Goal: Navigation & Orientation: Locate item on page

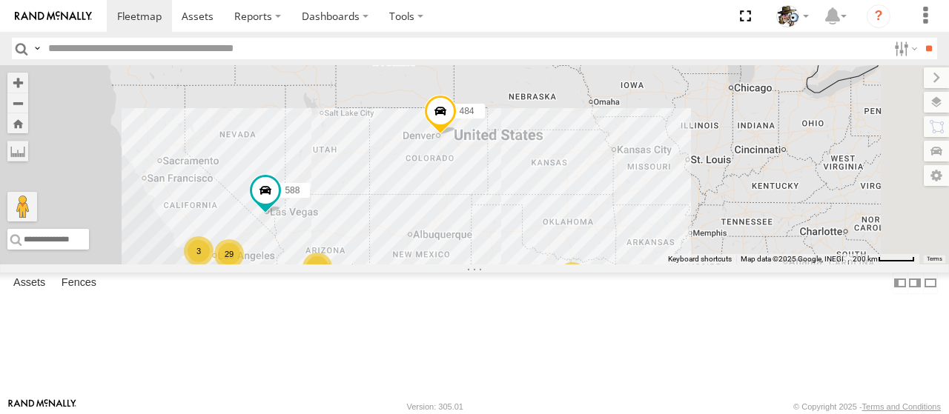
drag, startPoint x: 679, startPoint y: 314, endPoint x: 597, endPoint y: 365, distance: 96.7
click at [597, 265] on div "484 29 8 6 3 588 2 590" at bounding box center [474, 164] width 949 height 199
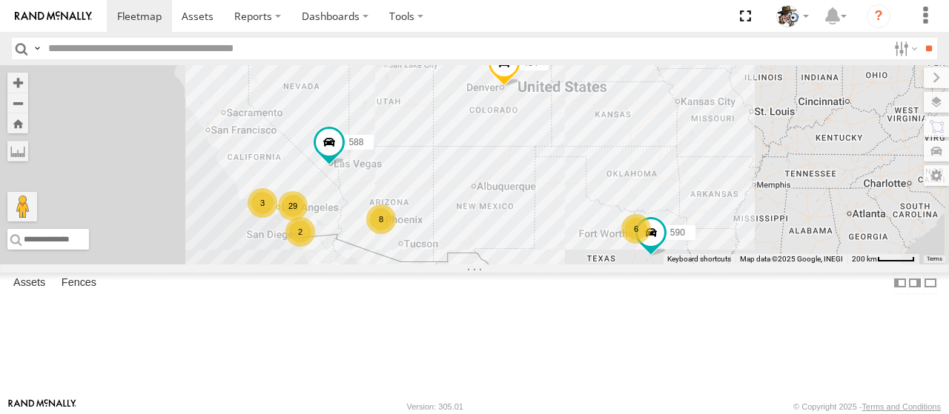
drag, startPoint x: 597, startPoint y: 314, endPoint x: 666, endPoint y: 258, distance: 88.6
click at [666, 258] on div "484 29 8 6 3 588 2 590" at bounding box center [474, 164] width 949 height 199
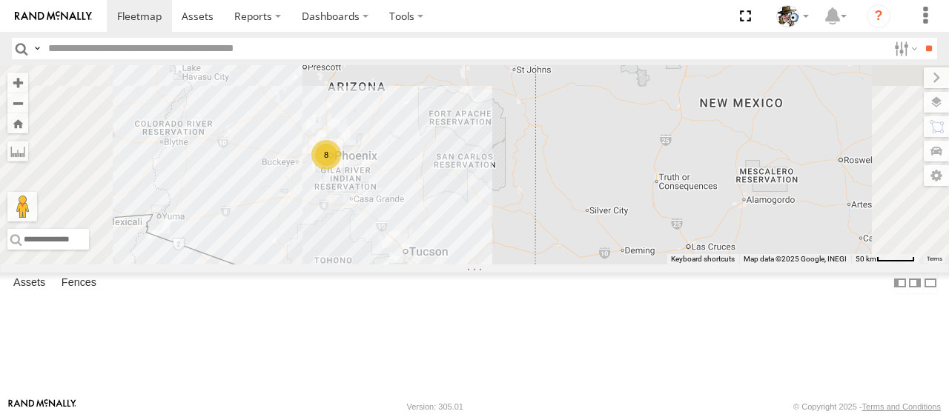
drag, startPoint x: 620, startPoint y: 277, endPoint x: 646, endPoint y: 264, distance: 28.8
click at [646, 264] on div "484 588 590 8" at bounding box center [474, 164] width 949 height 199
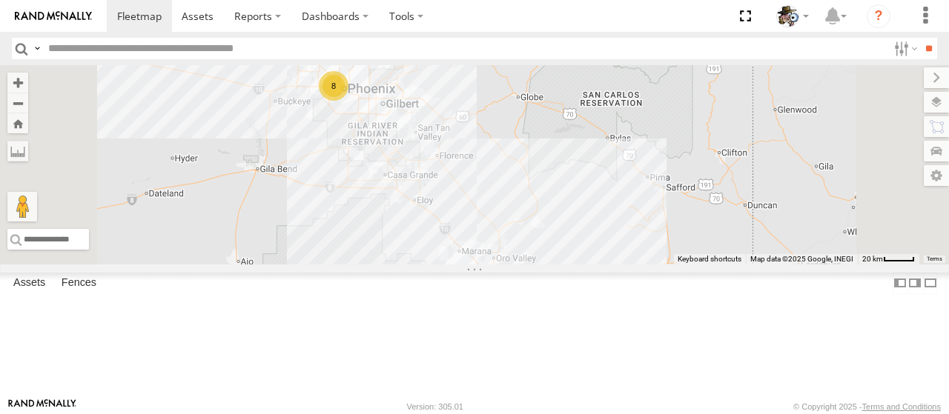
drag, startPoint x: 601, startPoint y: 216, endPoint x: 676, endPoint y: 214, distance: 74.9
click at [676, 214] on div "484 588 590 8" at bounding box center [474, 164] width 949 height 199
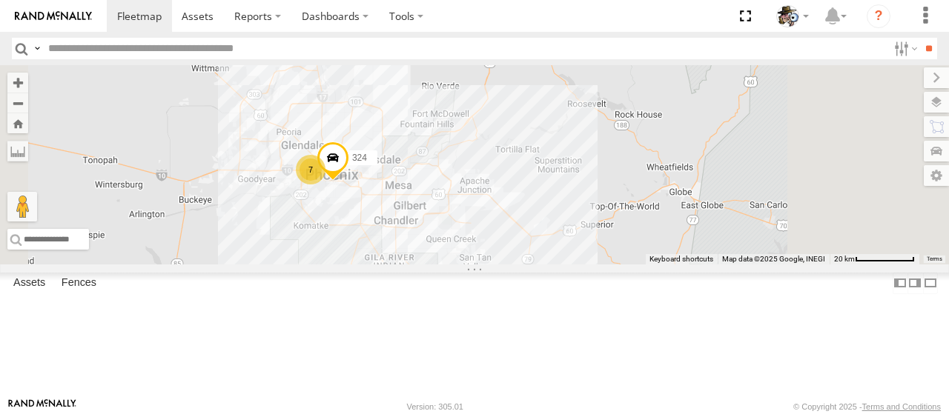
drag, startPoint x: 587, startPoint y: 189, endPoint x: 504, endPoint y: 376, distance: 204.4
click at [504, 265] on div "484 588 590 7 324" at bounding box center [474, 164] width 949 height 199
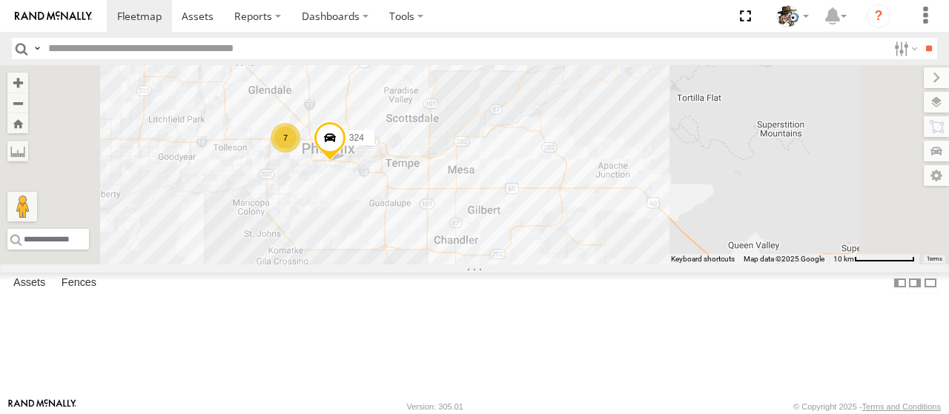
drag, startPoint x: 603, startPoint y: 296, endPoint x: 647, endPoint y: 354, distance: 73.1
click at [647, 265] on div "484 588 590 324 7" at bounding box center [474, 164] width 949 height 199
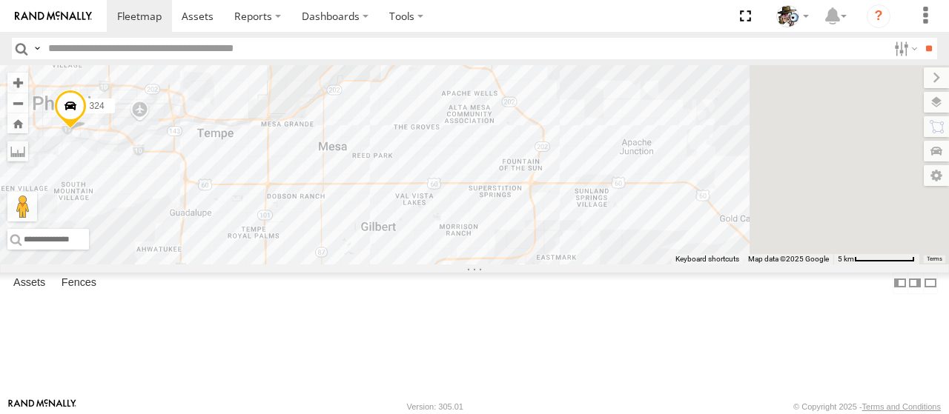
drag, startPoint x: 783, startPoint y: 380, endPoint x: 633, endPoint y: 426, distance: 156.9
click at [633, 414] on html at bounding box center [474, 207] width 949 height 414
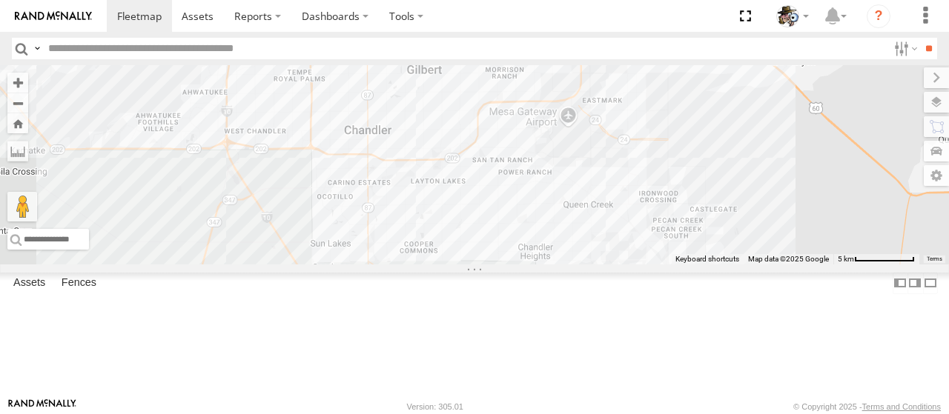
drag, startPoint x: 875, startPoint y: 251, endPoint x: 948, endPoint y: 78, distance: 188.1
click at [948, 78] on div "484 588 590 324 7" at bounding box center [474, 164] width 949 height 199
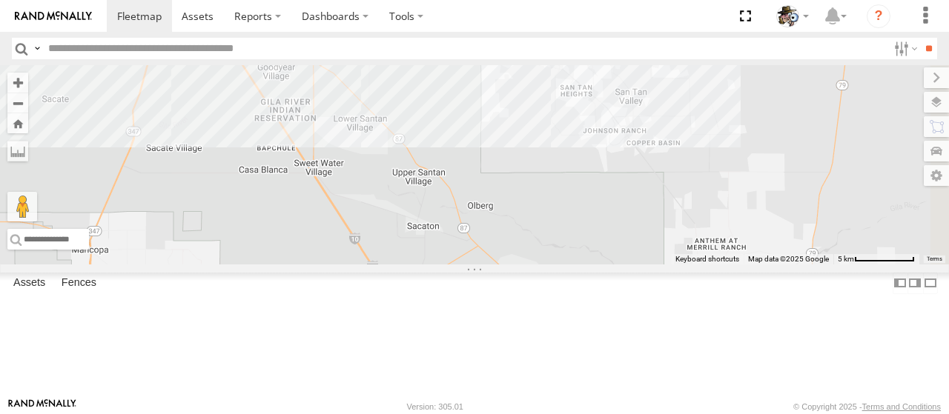
drag, startPoint x: 820, startPoint y: 312, endPoint x: 789, endPoint y: 87, distance: 227.4
click at [789, 87] on div "484 588 590 324 7" at bounding box center [474, 164] width 949 height 199
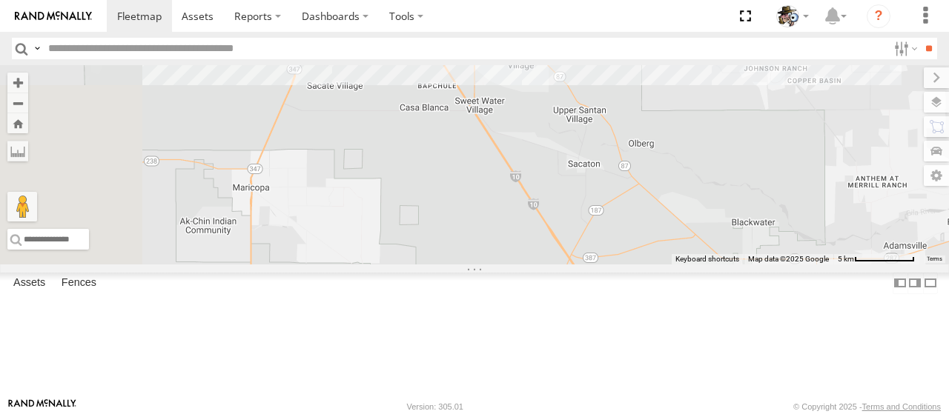
drag, startPoint x: 706, startPoint y: 245, endPoint x: 862, endPoint y: 245, distance: 156.4
click at [862, 245] on div "484 588 590 324 7" at bounding box center [474, 164] width 949 height 199
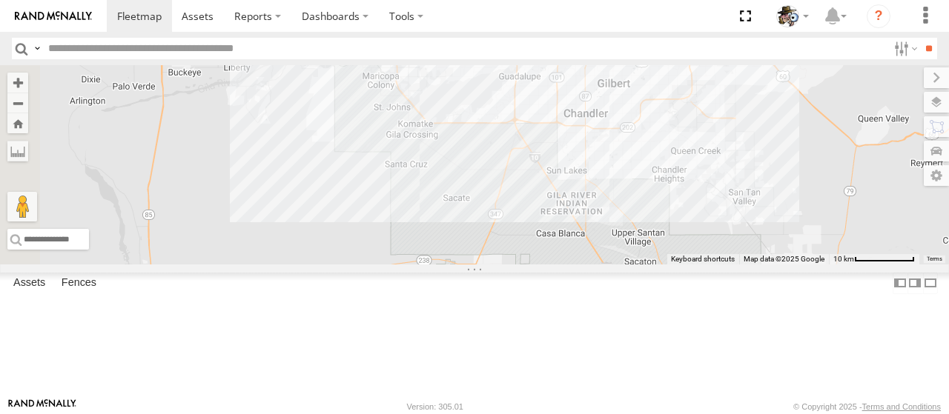
drag, startPoint x: 565, startPoint y: 262, endPoint x: 694, endPoint y: 308, distance: 136.9
click at [727, 265] on div "484 588 590 324" at bounding box center [474, 164] width 949 height 199
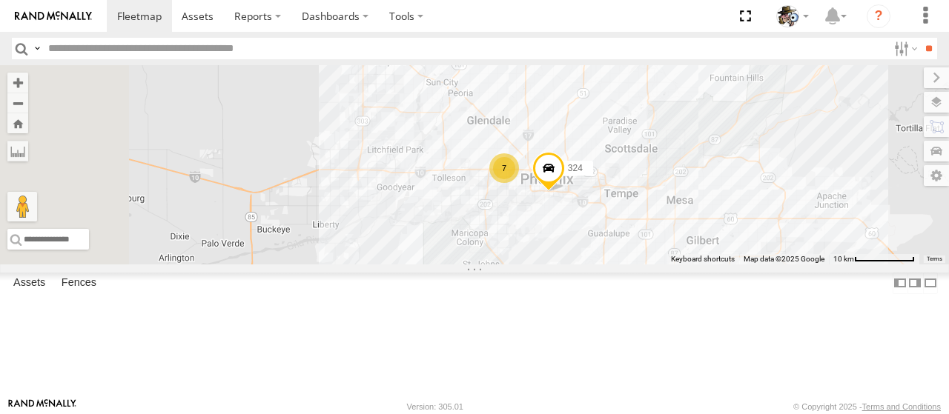
drag, startPoint x: 493, startPoint y: 225, endPoint x: 577, endPoint y: 380, distance: 176.1
click at [582, 265] on div "484 588 590 324 7" at bounding box center [474, 164] width 949 height 199
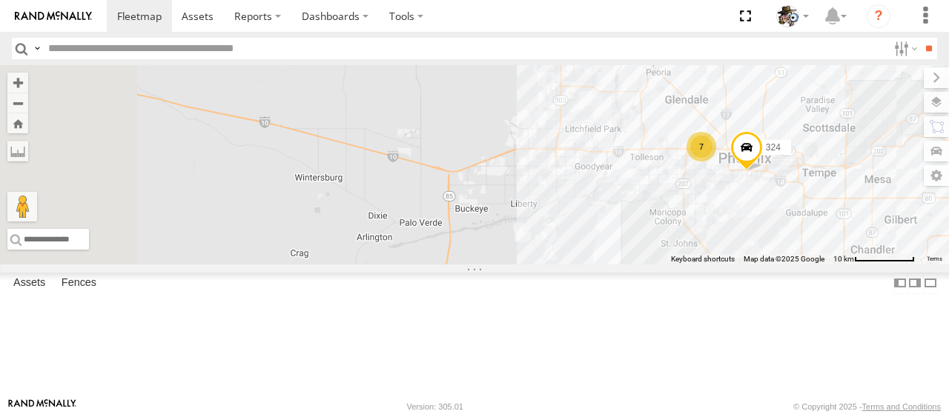
drag, startPoint x: 489, startPoint y: 294, endPoint x: 643, endPoint y: 248, distance: 161.1
click at [643, 248] on div "484 588 590 324 7" at bounding box center [474, 164] width 949 height 199
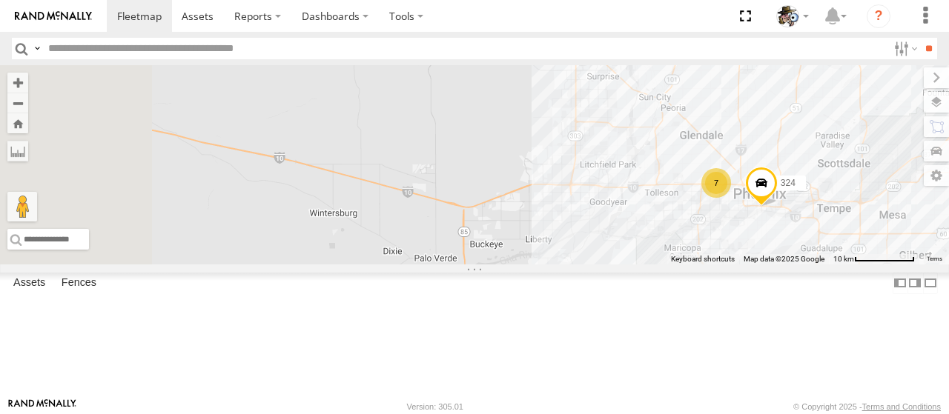
drag, startPoint x: 554, startPoint y: 259, endPoint x: 568, endPoint y: 296, distance: 39.7
click at [568, 265] on div "484 588 590 324 7" at bounding box center [474, 164] width 949 height 199
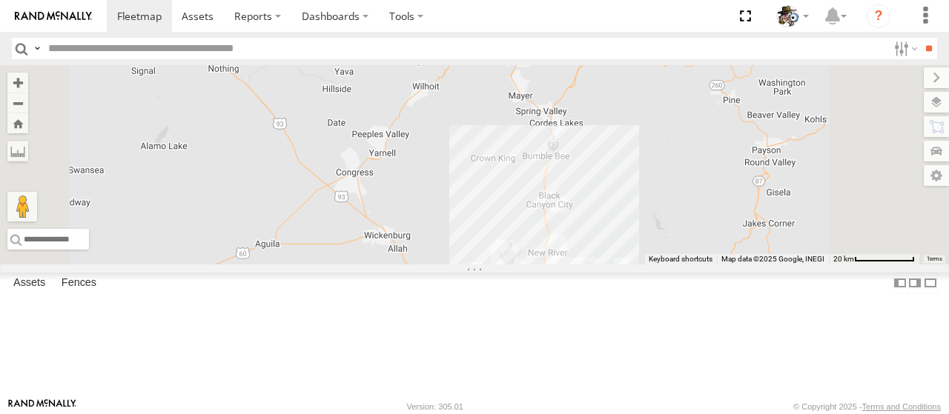
drag, startPoint x: 572, startPoint y: 213, endPoint x: 559, endPoint y: 411, distance: 199.1
click at [559, 411] on body at bounding box center [474, 207] width 949 height 414
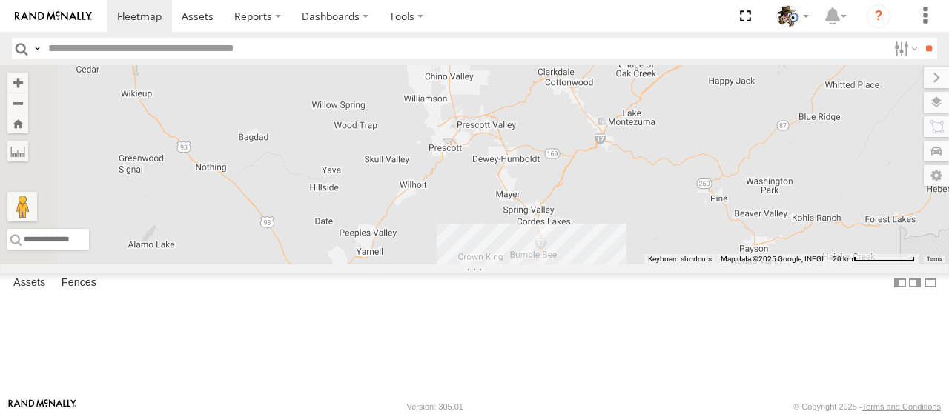
drag, startPoint x: 712, startPoint y: 139, endPoint x: 695, endPoint y: 240, distance: 102.9
click at [695, 240] on div "484 588 590 324 7" at bounding box center [474, 164] width 949 height 199
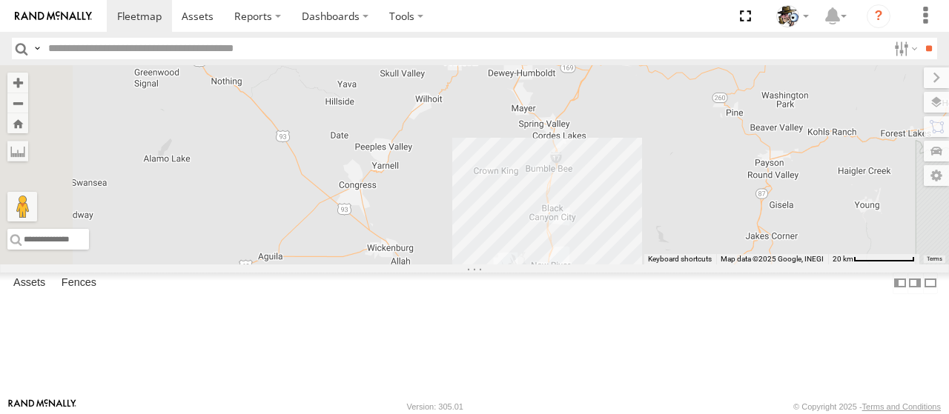
drag, startPoint x: 629, startPoint y: 220, endPoint x: 633, endPoint y: 193, distance: 27.1
click at [633, 193] on div "484 588 590 324 7" at bounding box center [474, 164] width 949 height 199
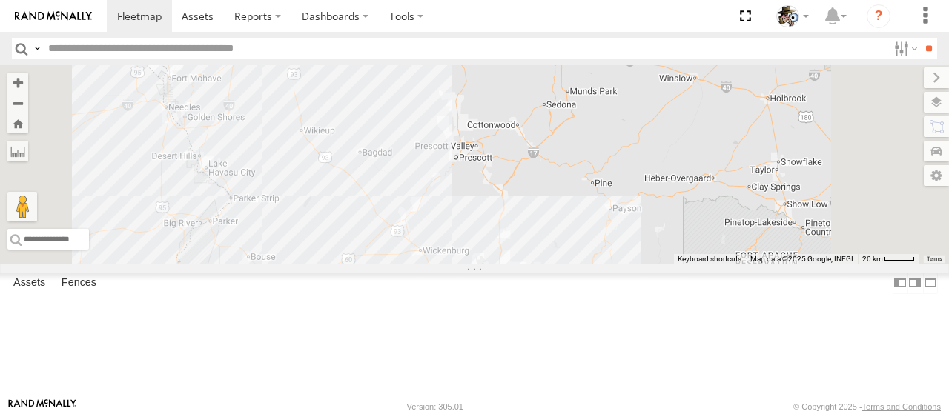
drag, startPoint x: 639, startPoint y: 178, endPoint x: 639, endPoint y: 290, distance: 111.9
click at [639, 265] on div "484 588 590 8" at bounding box center [474, 164] width 949 height 199
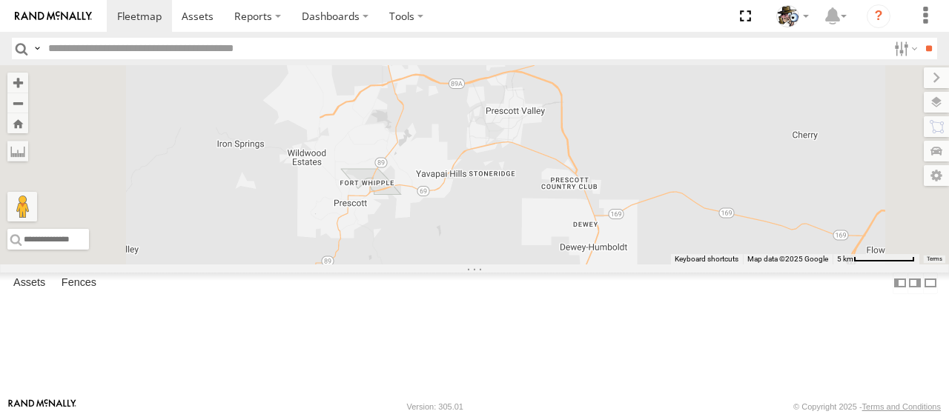
drag, startPoint x: 618, startPoint y: 170, endPoint x: 615, endPoint y: 312, distance: 142.4
click at [615, 265] on div "484 588 590" at bounding box center [474, 164] width 949 height 199
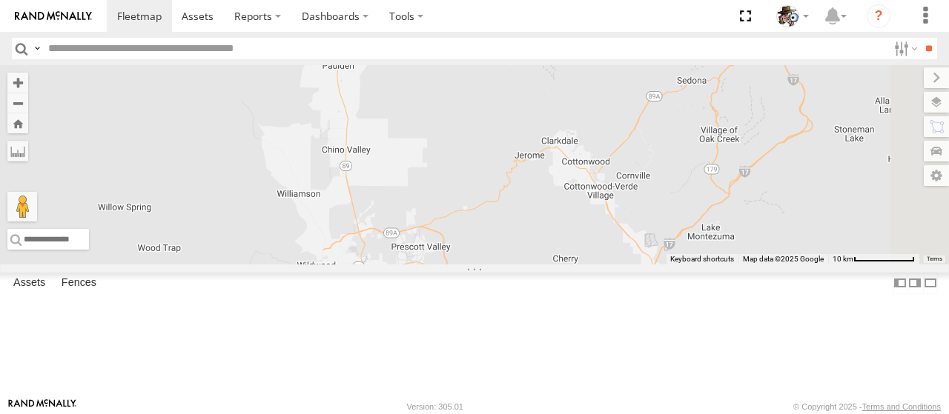
drag, startPoint x: 641, startPoint y: 191, endPoint x: 578, endPoint y: 265, distance: 97.3
click at [578, 265] on div "484 588 590" at bounding box center [474, 164] width 949 height 199
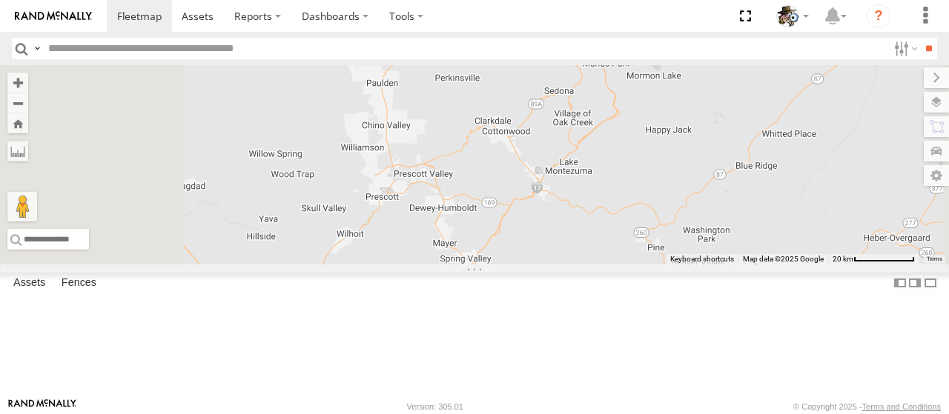
drag, startPoint x: 590, startPoint y: 184, endPoint x: 616, endPoint y: 128, distance: 62.0
click at [616, 128] on div "484 588 590" at bounding box center [474, 164] width 949 height 199
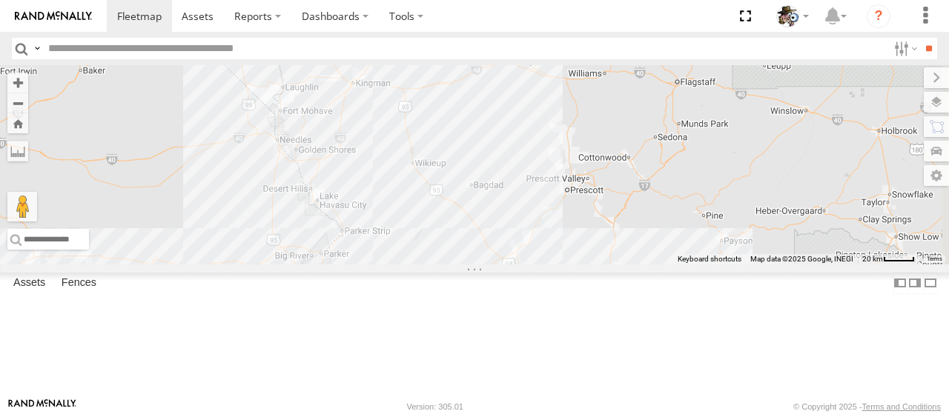
drag, startPoint x: 624, startPoint y: 276, endPoint x: 707, endPoint y: 238, distance: 91.2
click at [707, 238] on div "484 588 590" at bounding box center [474, 164] width 949 height 199
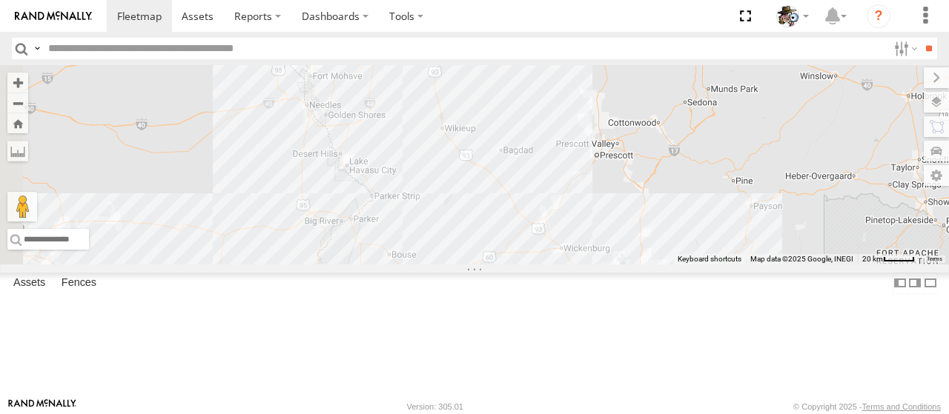
drag, startPoint x: 731, startPoint y: 243, endPoint x: 780, endPoint y: 203, distance: 63.2
click at [780, 203] on div "484 588 590" at bounding box center [474, 164] width 949 height 199
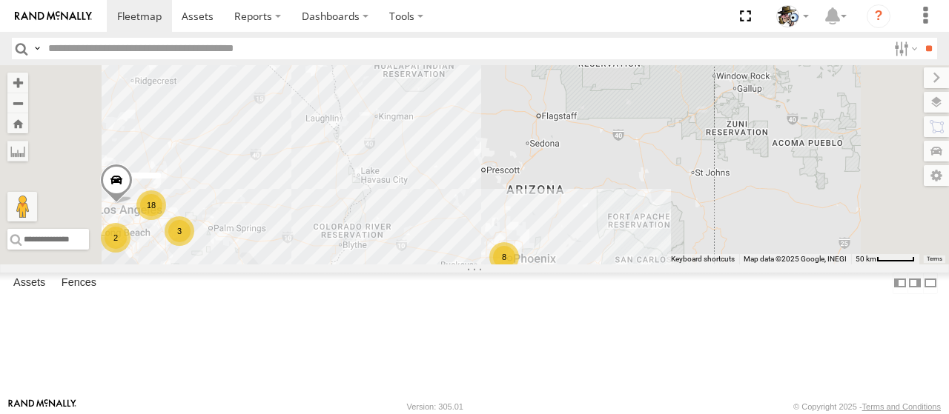
drag, startPoint x: 685, startPoint y: 302, endPoint x: 636, endPoint y: 314, distance: 50.5
click at [636, 265] on div "484 588 590 18 8 2 2 3" at bounding box center [474, 164] width 949 height 199
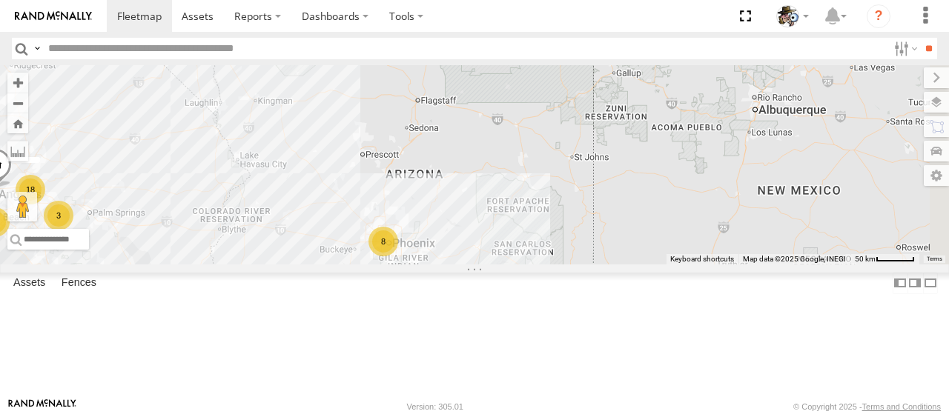
drag, startPoint x: 744, startPoint y: 306, endPoint x: 623, endPoint y: 286, distance: 123.2
click at [623, 265] on div "484 588 590 18 8 2 2 3" at bounding box center [474, 164] width 949 height 199
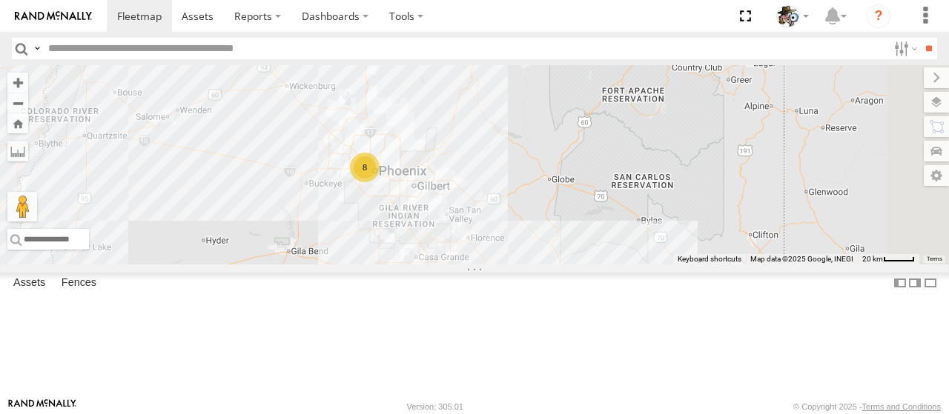
drag, startPoint x: 583, startPoint y: 252, endPoint x: 620, endPoint y: 155, distance: 103.7
click at [620, 155] on div "484 588 590 8" at bounding box center [474, 164] width 949 height 199
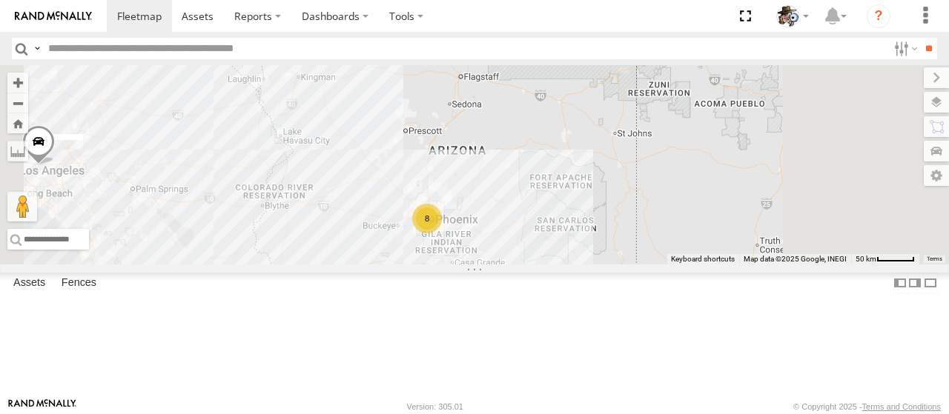
drag, startPoint x: 670, startPoint y: 202, endPoint x: 683, endPoint y: 291, distance: 90.0
click at [683, 265] on div "484 588 590 8" at bounding box center [474, 164] width 949 height 199
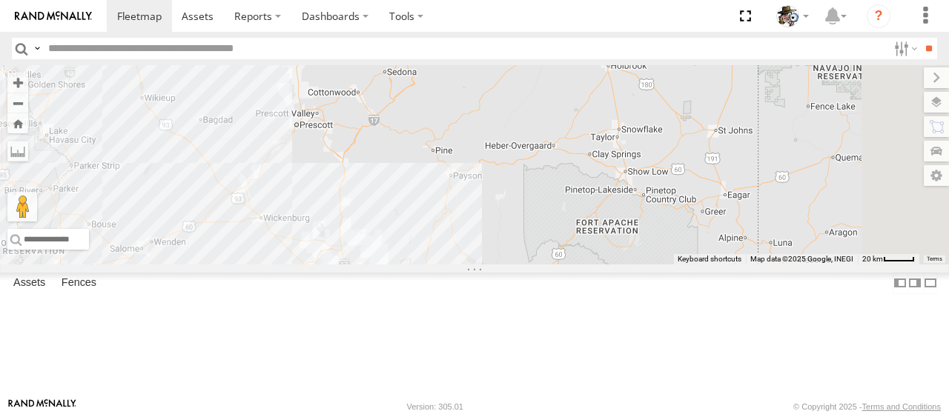
drag, startPoint x: 658, startPoint y: 251, endPoint x: 622, endPoint y: 285, distance: 49.3
click at [622, 265] on div "484 588 590 8" at bounding box center [474, 164] width 949 height 199
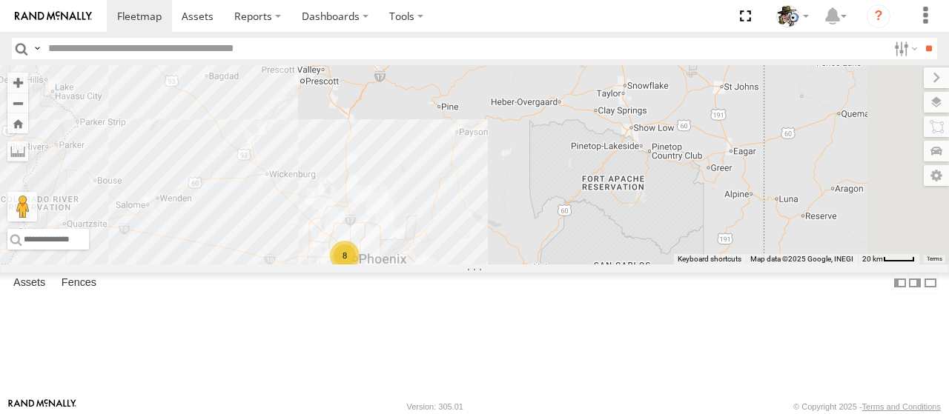
click at [605, 236] on div "484 588 590 8" at bounding box center [474, 164] width 949 height 199
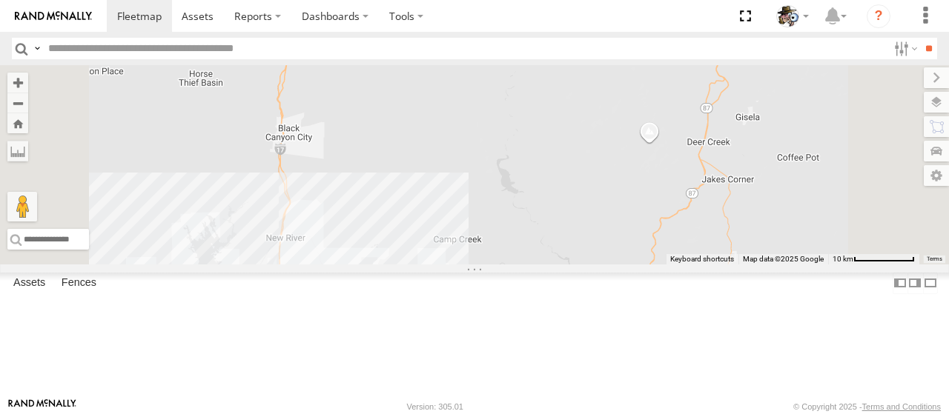
drag, startPoint x: 559, startPoint y: 162, endPoint x: 601, endPoint y: 327, distance: 169.9
click at [600, 265] on div "484 588 590 324" at bounding box center [474, 164] width 949 height 199
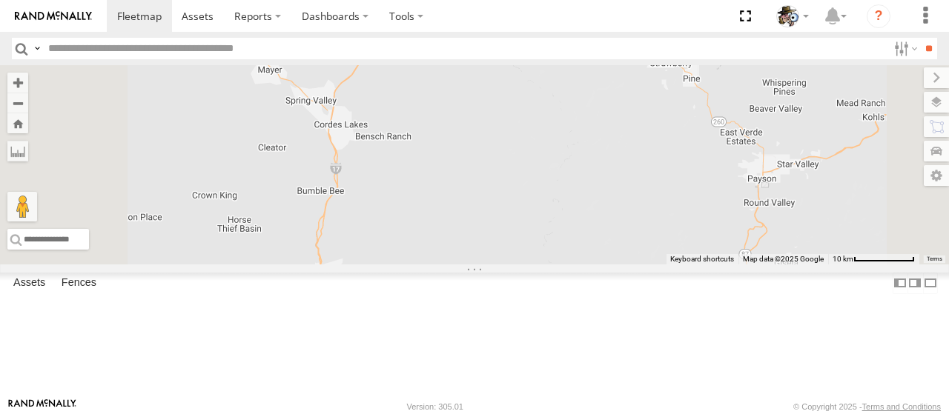
drag, startPoint x: 597, startPoint y: 253, endPoint x: 611, endPoint y: 309, distance: 57.9
click at [611, 265] on div "484 588 590 324" at bounding box center [474, 164] width 949 height 199
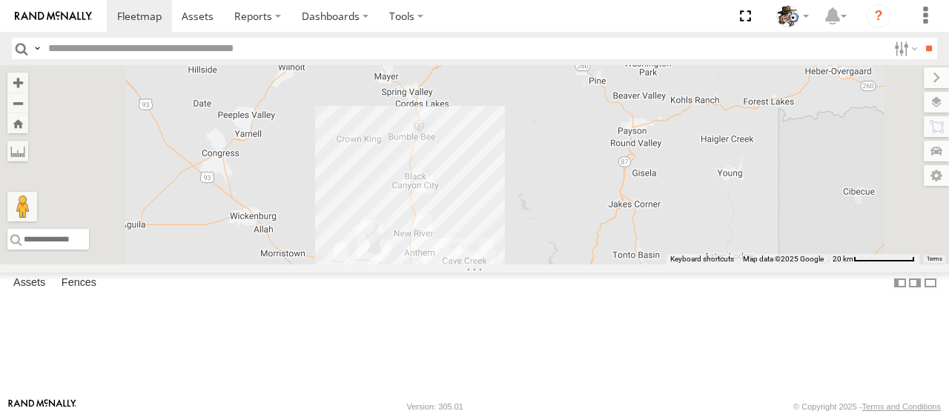
drag, startPoint x: 609, startPoint y: 291, endPoint x: 664, endPoint y: 183, distance: 121.3
click at [664, 183] on div "484 588 590 324" at bounding box center [474, 164] width 949 height 199
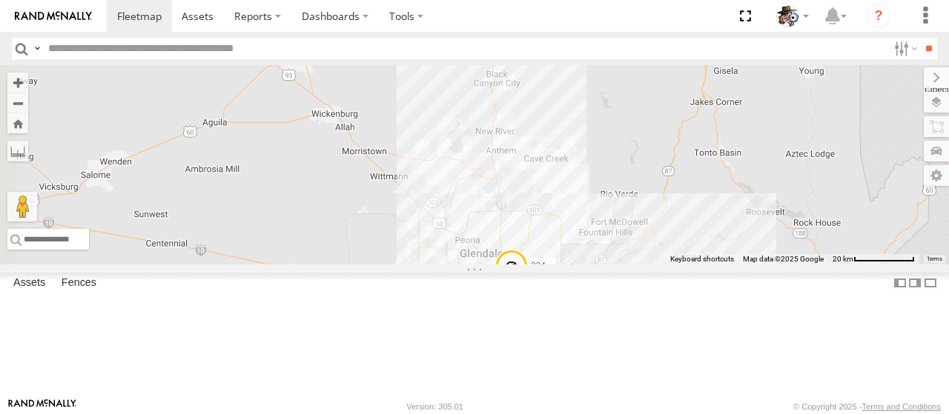
drag, startPoint x: 645, startPoint y: 262, endPoint x: 729, endPoint y: 164, distance: 129.3
click at [729, 164] on div "484 588 590 324" at bounding box center [474, 164] width 949 height 199
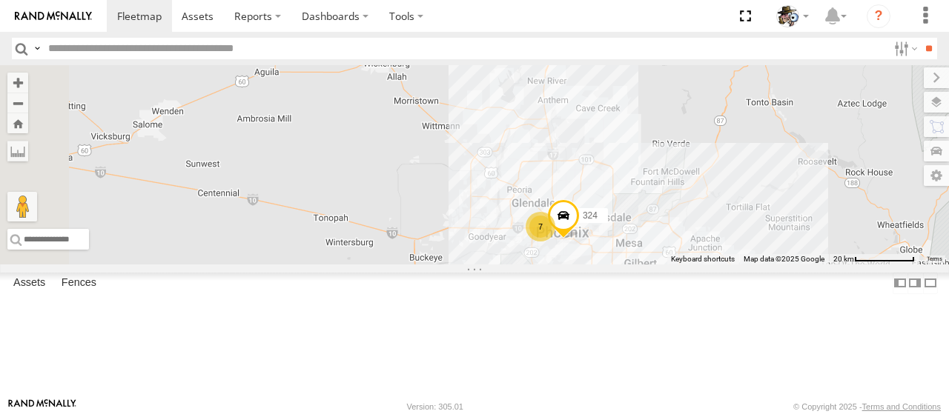
drag, startPoint x: 567, startPoint y: 291, endPoint x: 618, endPoint y: 248, distance: 67.3
click at [615, 250] on div "484 588 590 324 7" at bounding box center [474, 164] width 949 height 199
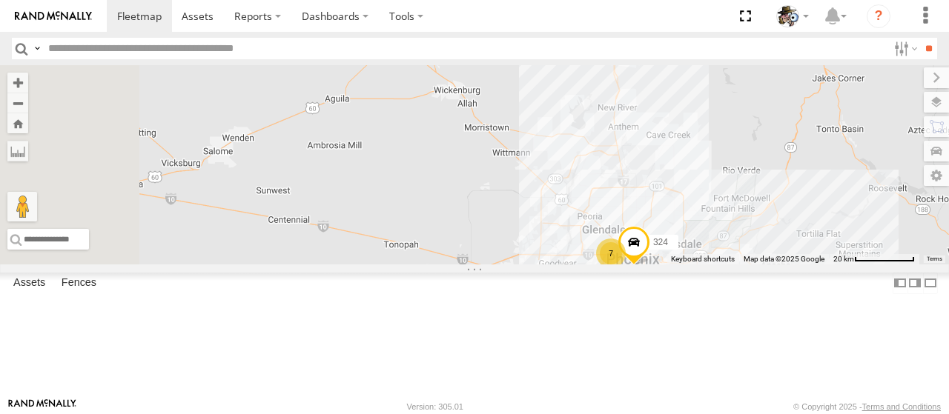
drag, startPoint x: 498, startPoint y: 314, endPoint x: 563, endPoint y: 332, distance: 67.1
click at [563, 265] on div "484 588 590 324 7" at bounding box center [474, 164] width 949 height 199
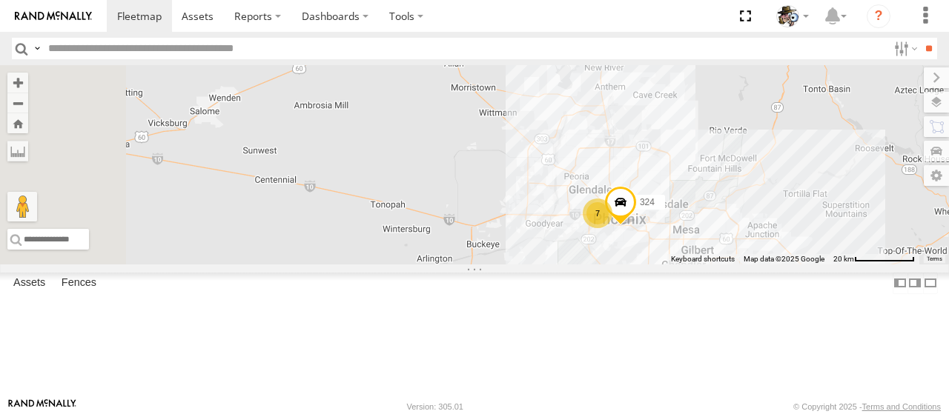
drag, startPoint x: 561, startPoint y: 351, endPoint x: 546, endPoint y: 309, distance: 44.1
click at [546, 265] on div "484 588 590 324 7" at bounding box center [474, 164] width 949 height 199
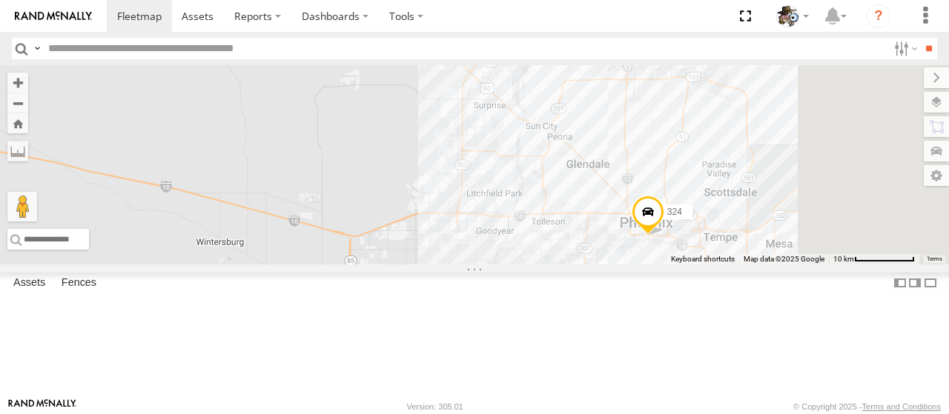
drag, startPoint x: 698, startPoint y: 299, endPoint x: 494, endPoint y: 321, distance: 205.8
click at [494, 265] on div "484 588 590 324" at bounding box center [474, 164] width 949 height 199
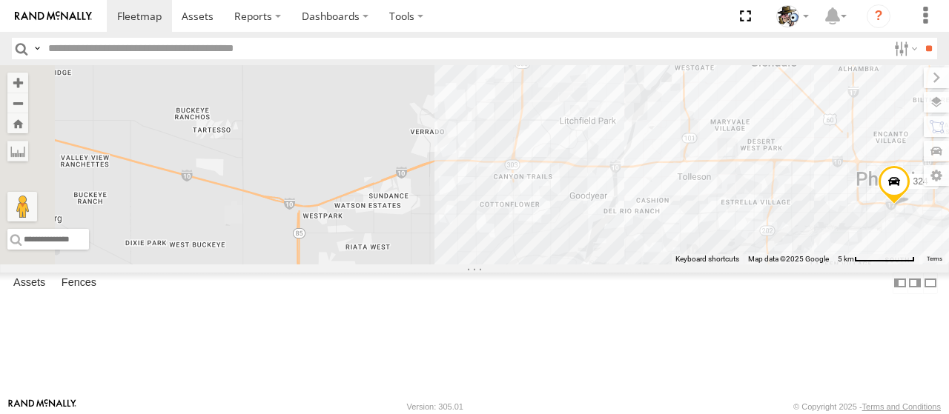
drag, startPoint x: 629, startPoint y: 330, endPoint x: 634, endPoint y: 296, distance: 34.5
click at [634, 265] on div "484 588 590 324" at bounding box center [474, 164] width 949 height 199
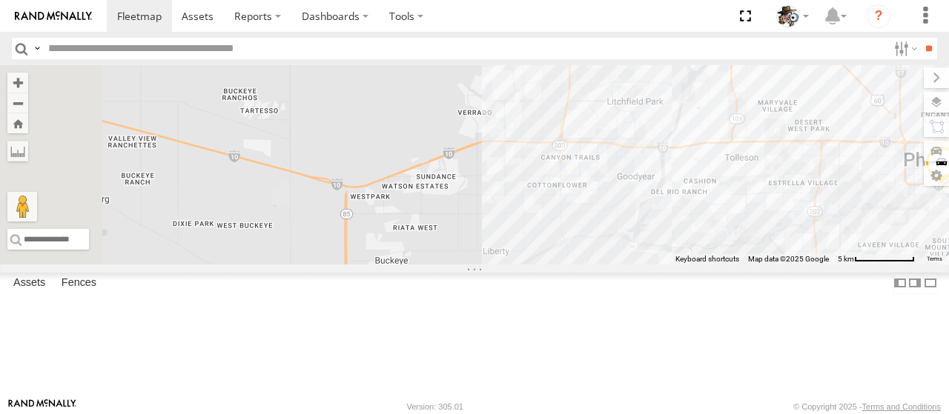
drag, startPoint x: 597, startPoint y: 300, endPoint x: 648, endPoint y: 281, distance: 54.0
click at [648, 265] on div "484 588 590 324" at bounding box center [474, 164] width 949 height 199
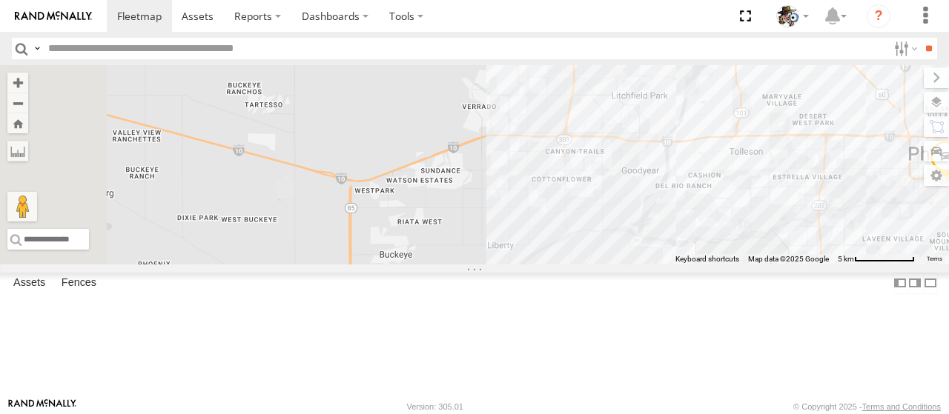
drag, startPoint x: 511, startPoint y: 316, endPoint x: 517, endPoint y: 305, distance: 12.3
click at [517, 265] on div "484 588 590 324" at bounding box center [474, 164] width 949 height 199
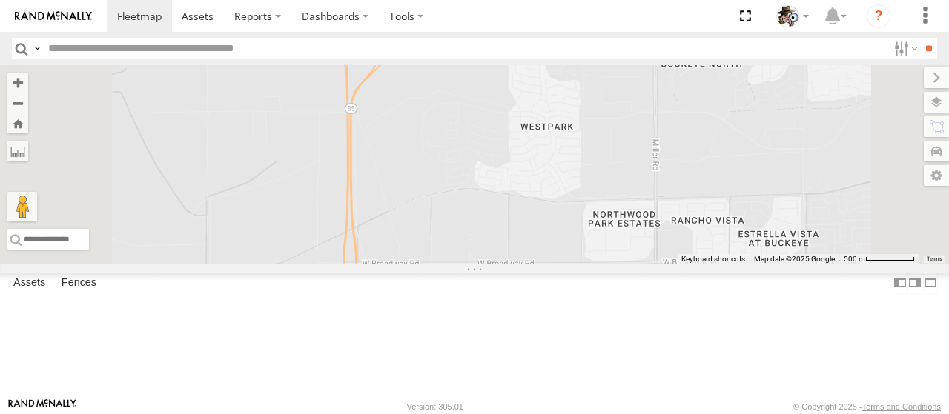
drag, startPoint x: 573, startPoint y: 222, endPoint x: 678, endPoint y: 372, distance: 183.0
click at [678, 265] on div "484 588 590 324" at bounding box center [474, 164] width 949 height 199
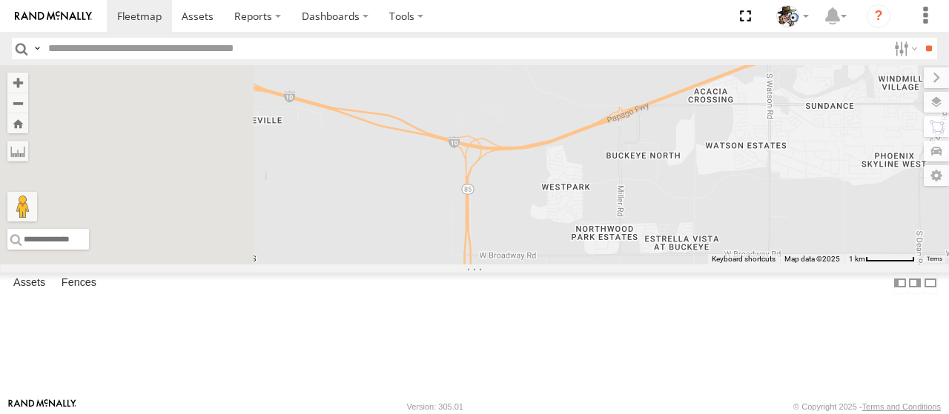
drag, startPoint x: 506, startPoint y: 295, endPoint x: 722, endPoint y: 300, distance: 216.5
click at [716, 265] on div "484 588 590 324" at bounding box center [474, 164] width 949 height 199
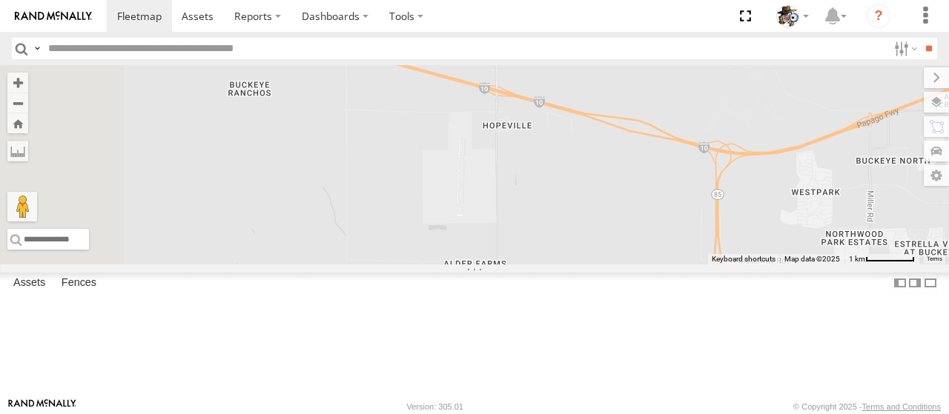
drag, startPoint x: 616, startPoint y: 279, endPoint x: 707, endPoint y: 322, distance: 100.8
click at [707, 265] on div "484 588 590 324" at bounding box center [474, 164] width 949 height 199
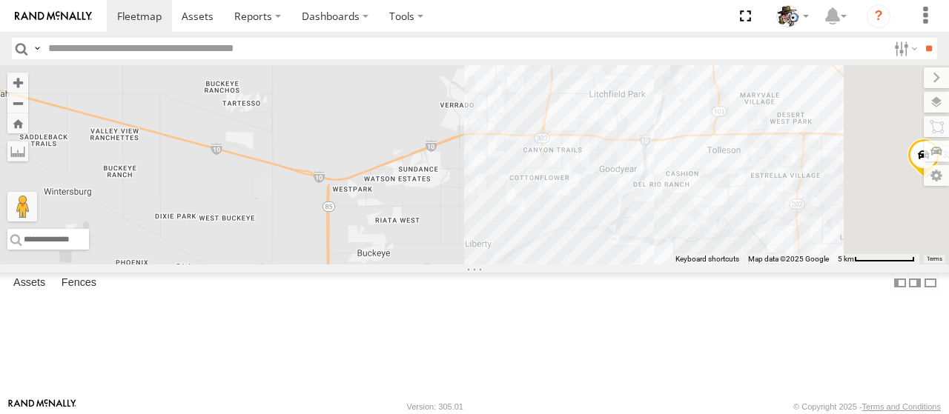
drag, startPoint x: 618, startPoint y: 302, endPoint x: 331, endPoint y: 243, distance: 293.7
click at [331, 243] on main "To navigate the map with touch gestures double-tap and hold your finger on the …" at bounding box center [474, 231] width 949 height 333
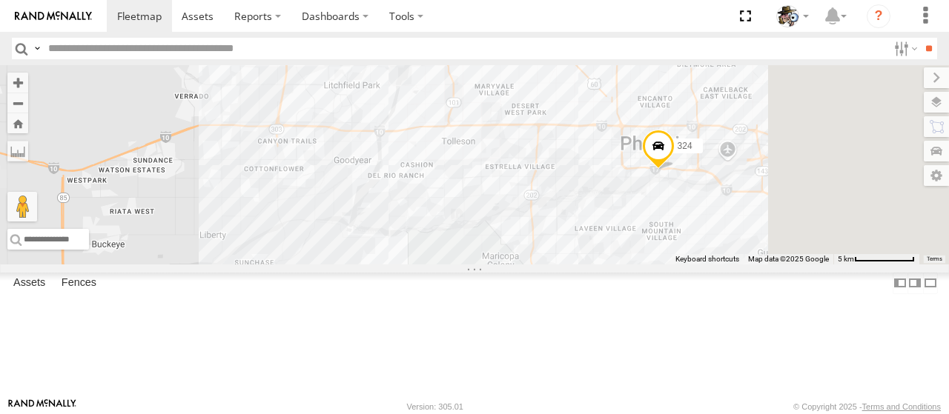
drag, startPoint x: 724, startPoint y: 271, endPoint x: 463, endPoint y: 265, distance: 261.0
click at [463, 265] on div "484 588 590 324" at bounding box center [474, 164] width 949 height 199
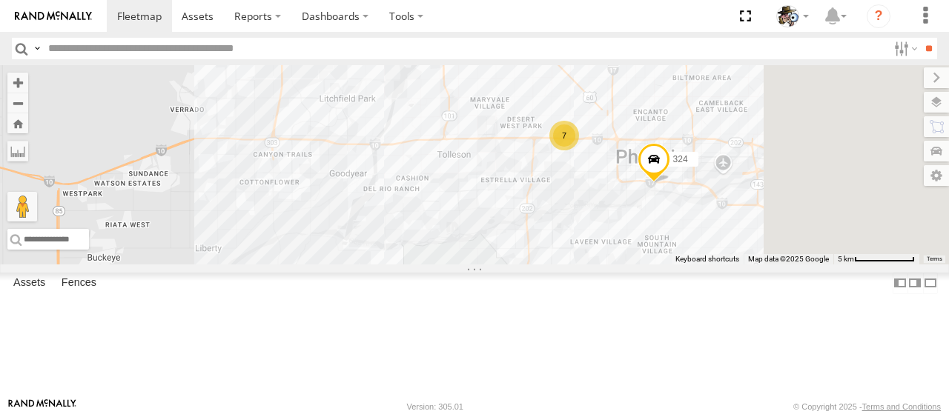
drag, startPoint x: 685, startPoint y: 248, endPoint x: 667, endPoint y: 285, distance: 40.4
click at [667, 265] on div "484 588 590 324 7" at bounding box center [474, 164] width 949 height 199
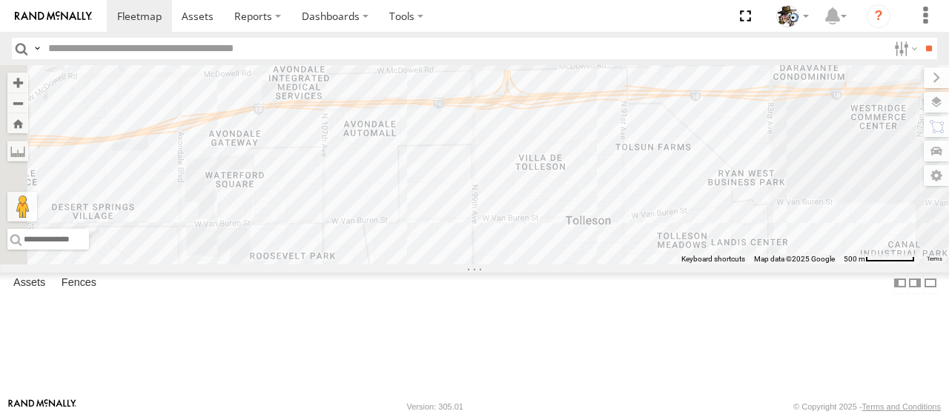
drag, startPoint x: 551, startPoint y: 188, endPoint x: 786, endPoint y: 271, distance: 249.0
click at [786, 265] on div "484 588 590 324" at bounding box center [474, 164] width 949 height 199
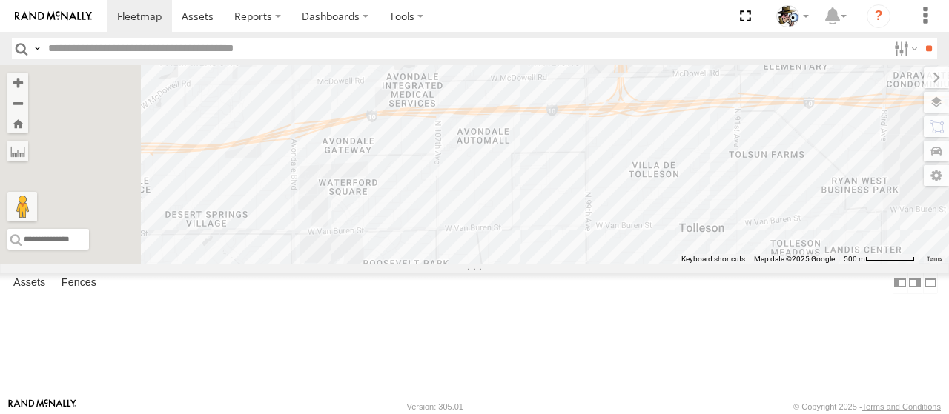
drag, startPoint x: 566, startPoint y: 259, endPoint x: 688, endPoint y: 268, distance: 122.6
click at [688, 265] on div "484 588 590 324" at bounding box center [474, 164] width 949 height 199
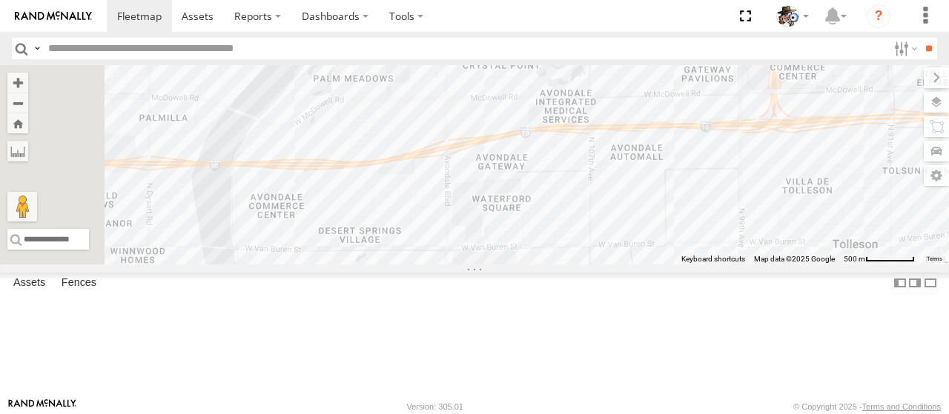
drag, startPoint x: 569, startPoint y: 269, endPoint x: 728, endPoint y: 288, distance: 159.8
click at [728, 265] on div "484 588 590 324" at bounding box center [474, 164] width 949 height 199
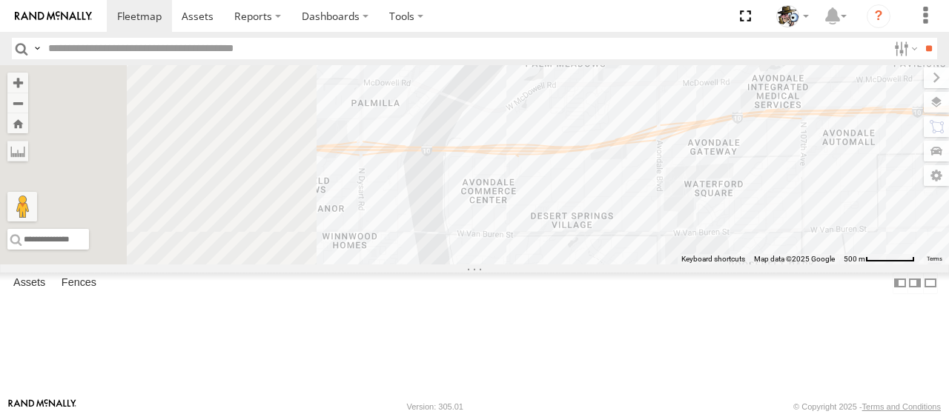
drag, startPoint x: 565, startPoint y: 272, endPoint x: 801, endPoint y: 252, distance: 236.6
click at [801, 252] on div "484 588 590 324" at bounding box center [474, 164] width 949 height 199
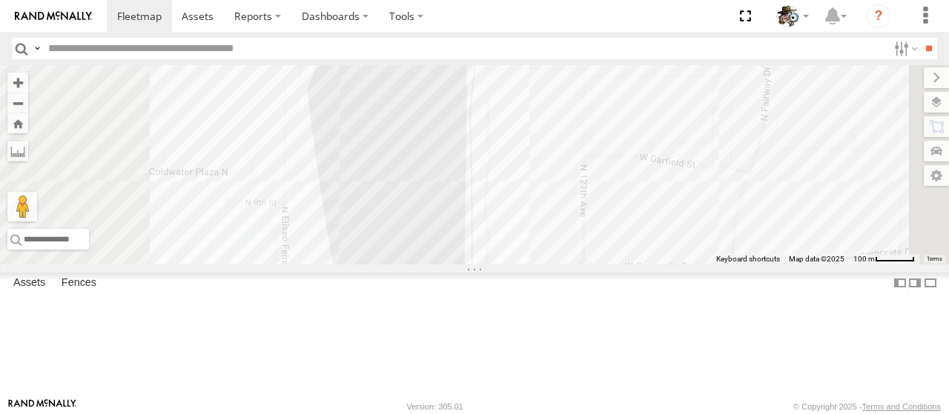
drag, startPoint x: 723, startPoint y: 216, endPoint x: 706, endPoint y: 230, distance: 22.1
click at [706, 230] on div "484 588 590 324" at bounding box center [474, 164] width 949 height 199
click at [935, 99] on label at bounding box center [922, 102] width 54 height 21
click at [0, 0] on span "Basemaps" at bounding box center [0, 0] width 0 height 0
click at [0, 0] on span "Satellite + Roadmap" at bounding box center [0, 0] width 0 height 0
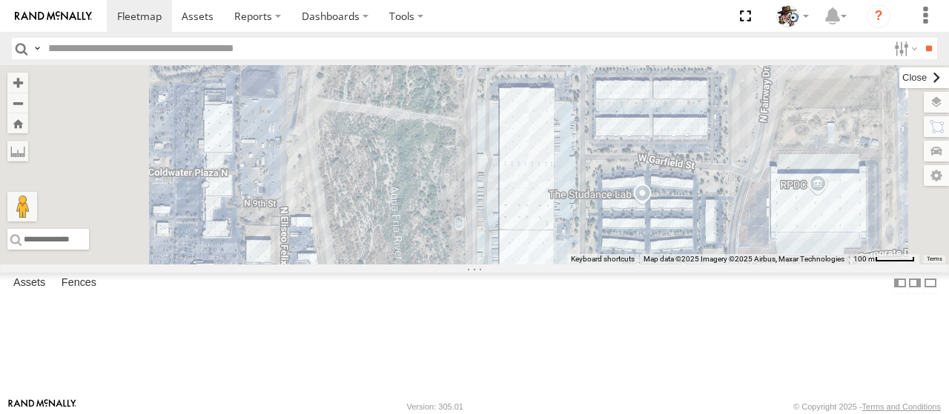
click at [899, 82] on label at bounding box center [924, 77] width 50 height 21
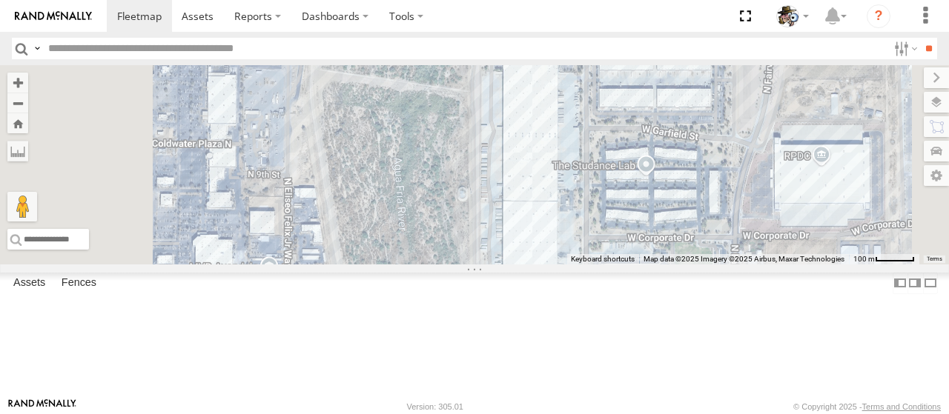
drag, startPoint x: 719, startPoint y: 278, endPoint x: 724, endPoint y: 247, distance: 31.5
click at [724, 247] on div "484 588 590 324" at bounding box center [474, 164] width 949 height 199
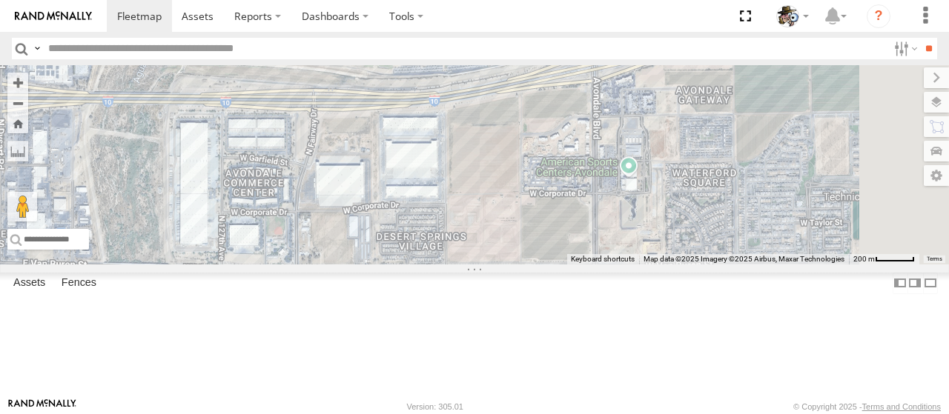
drag, startPoint x: 721, startPoint y: 268, endPoint x: 380, endPoint y: 271, distance: 341.8
click at [380, 265] on div "484 588 590 324" at bounding box center [474, 164] width 949 height 199
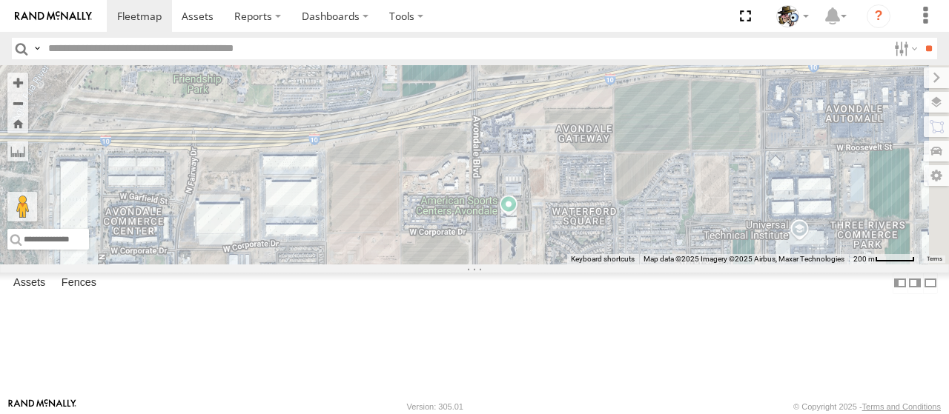
drag, startPoint x: 731, startPoint y: 270, endPoint x: 609, endPoint y: 308, distance: 127.5
click at [609, 265] on div "484 588 590 324" at bounding box center [474, 164] width 949 height 199
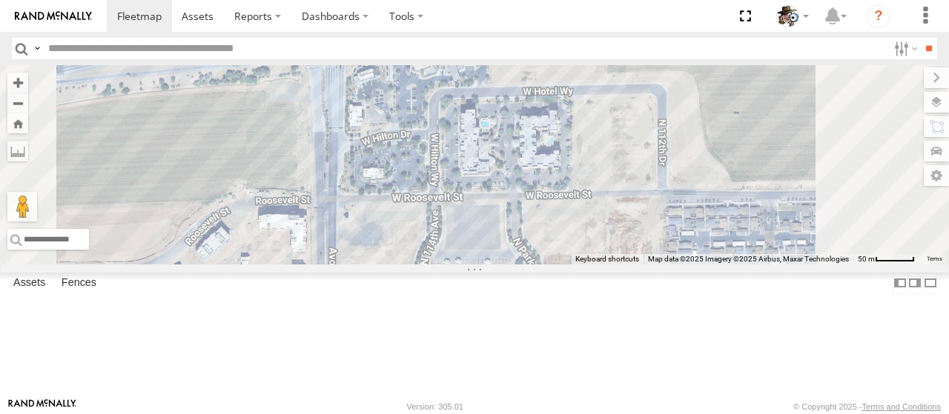
drag, startPoint x: 661, startPoint y: 201, endPoint x: 632, endPoint y: 258, distance: 64.3
click at [632, 258] on div "484 588 590 324" at bounding box center [474, 164] width 949 height 199
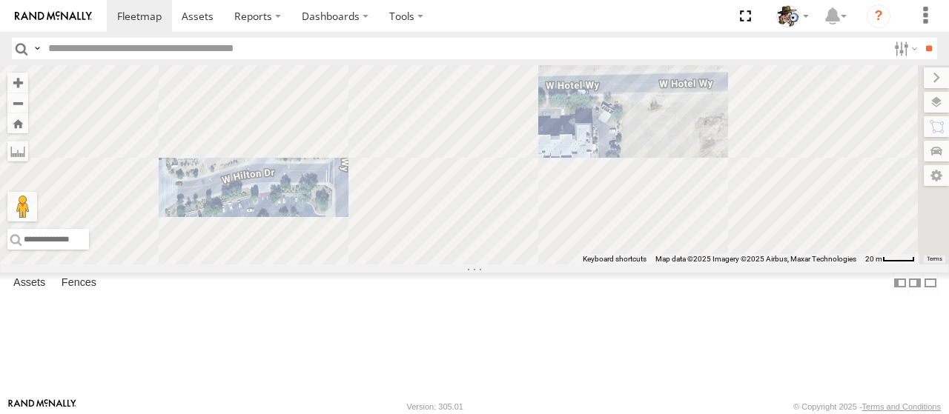
drag, startPoint x: 709, startPoint y: 245, endPoint x: 666, endPoint y: 286, distance: 59.2
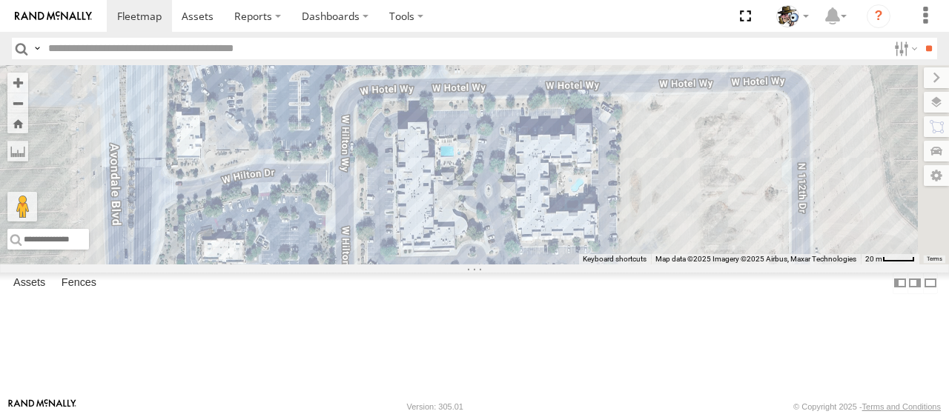
click at [666, 265] on div "484 588 590 324" at bounding box center [474, 164] width 949 height 199
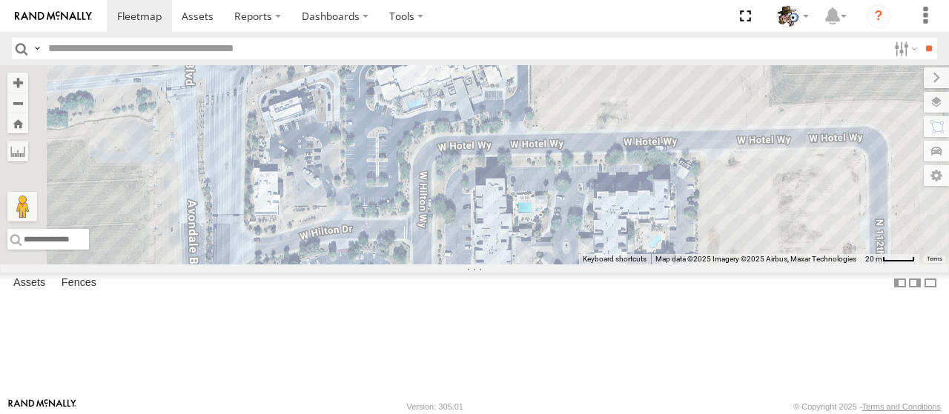
drag, startPoint x: 555, startPoint y: 280, endPoint x: 636, endPoint y: 337, distance: 98.9
click at [636, 265] on div "484 588 590 324" at bounding box center [474, 164] width 949 height 199
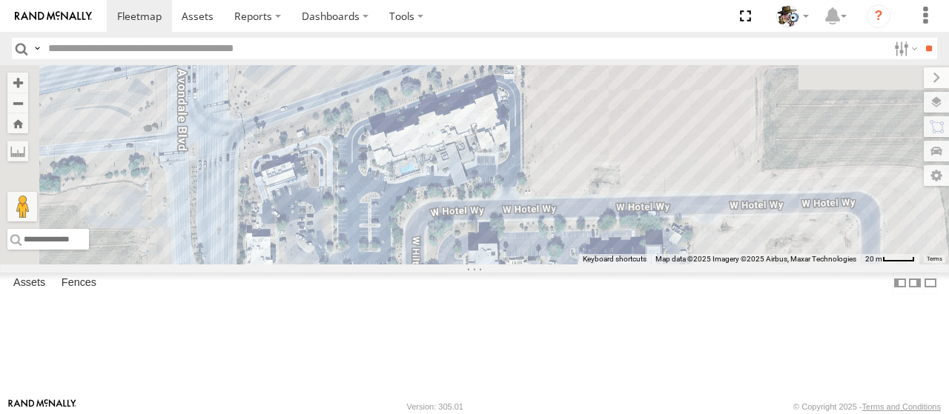
drag, startPoint x: 606, startPoint y: 202, endPoint x: 601, endPoint y: 284, distance: 81.7
click at [601, 265] on div "484 588 590 324" at bounding box center [474, 164] width 949 height 199
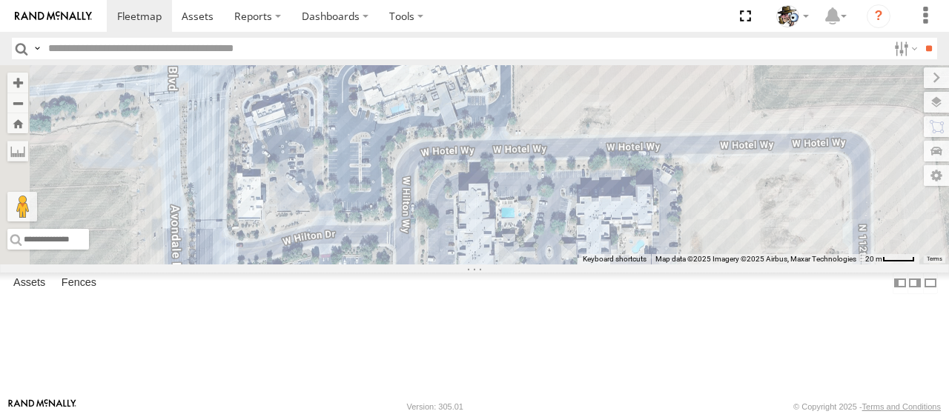
drag, startPoint x: 615, startPoint y: 290, endPoint x: 603, endPoint y: 213, distance: 77.3
click at [603, 213] on div "484 588 590 324" at bounding box center [474, 164] width 949 height 199
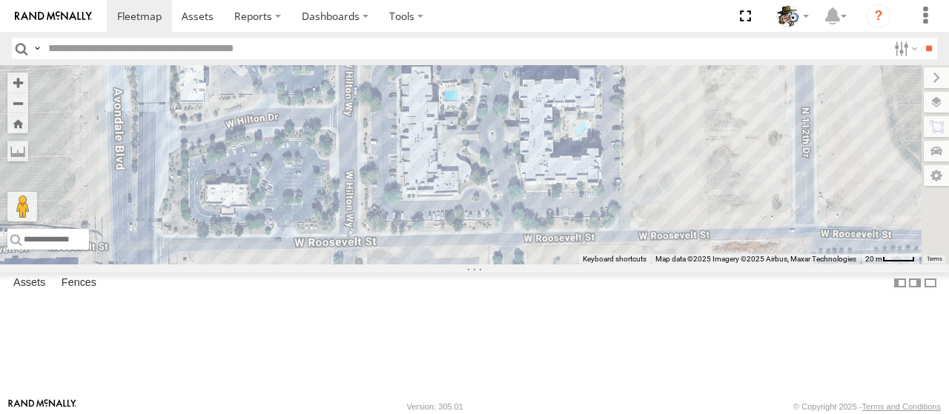
drag, startPoint x: 689, startPoint y: 321, endPoint x: 632, endPoint y: 207, distance: 127.6
click at [632, 207] on div "484 588 590 324" at bounding box center [474, 164] width 949 height 199
